Goal: Task Accomplishment & Management: Use online tool/utility

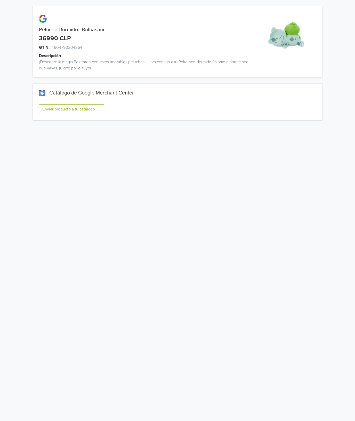
click at [89, 107] on button "Enviar producto a tu catálogo" at bounding box center [71, 109] width 65 height 10
click at [80, 114] on button "Enviar producto a tu catálogo" at bounding box center [71, 109] width 65 height 10
click at [95, 106] on button "Enviar producto a tu catálogo" at bounding box center [71, 109] width 65 height 10
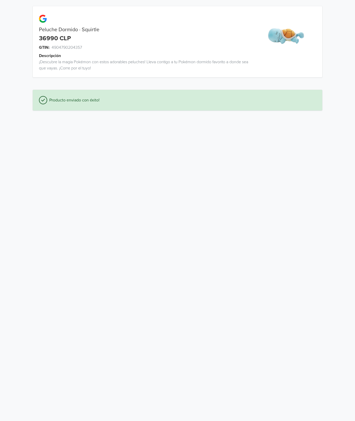
click at [287, 117] on html "Peluche Dormido · Squirtle 36990 CLP GTIN: 4904790204357 Descripción ¡Descubre …" at bounding box center [177, 58] width 355 height 117
